Goal: Navigation & Orientation: Find specific page/section

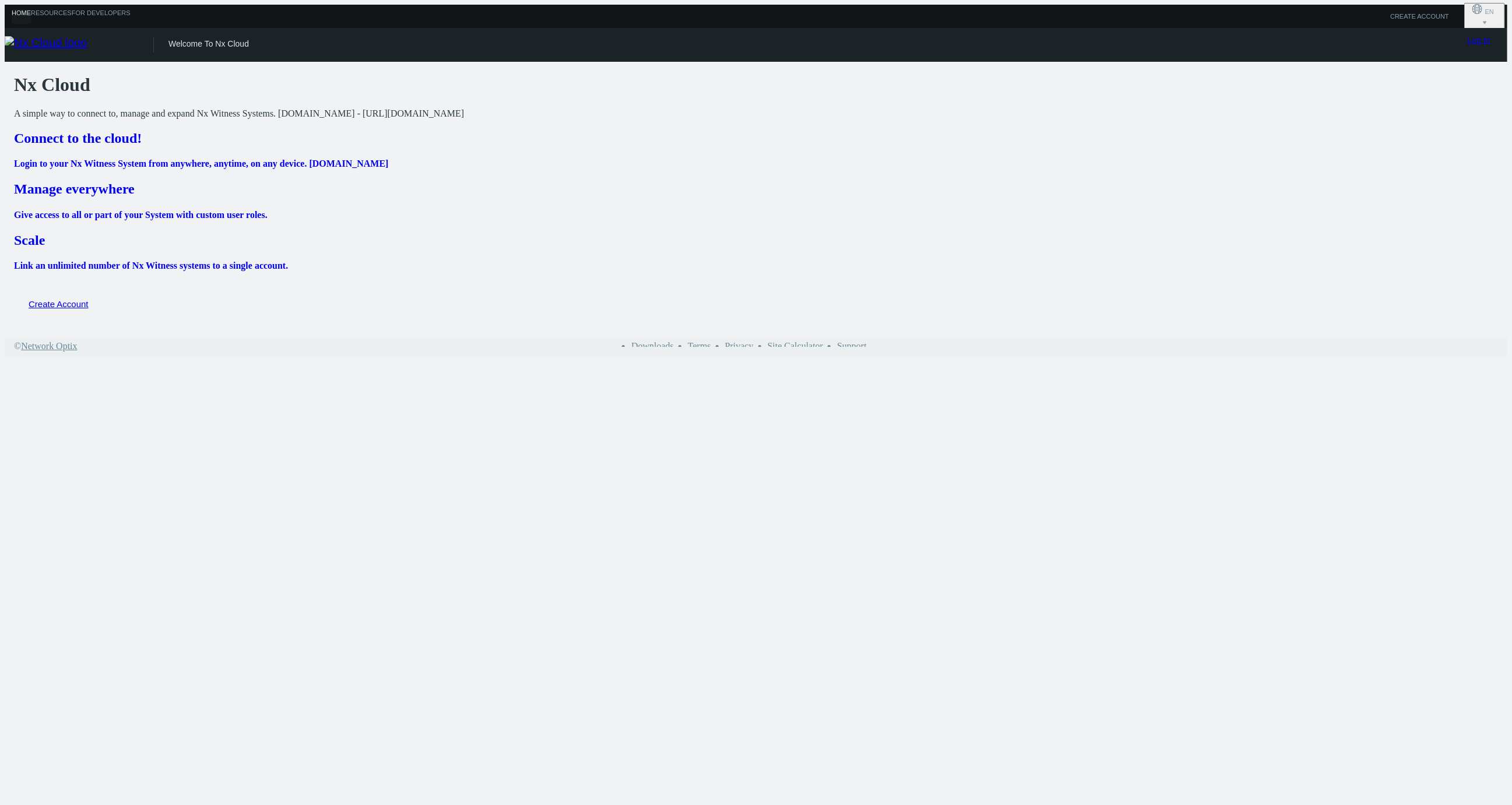
click at [1479, 44] on link "Log In" at bounding box center [1479, 40] width 23 height 9
